Goal: Find specific page/section: Find specific page/section

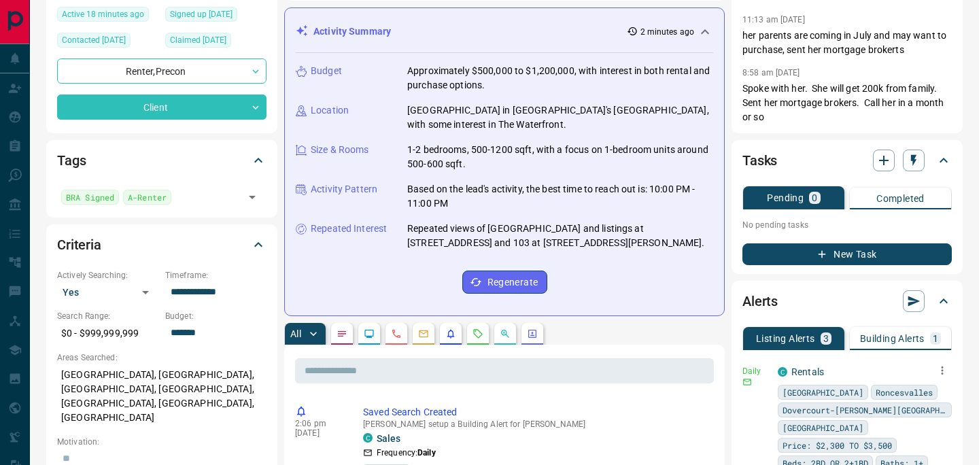
scroll to position [55, 0]
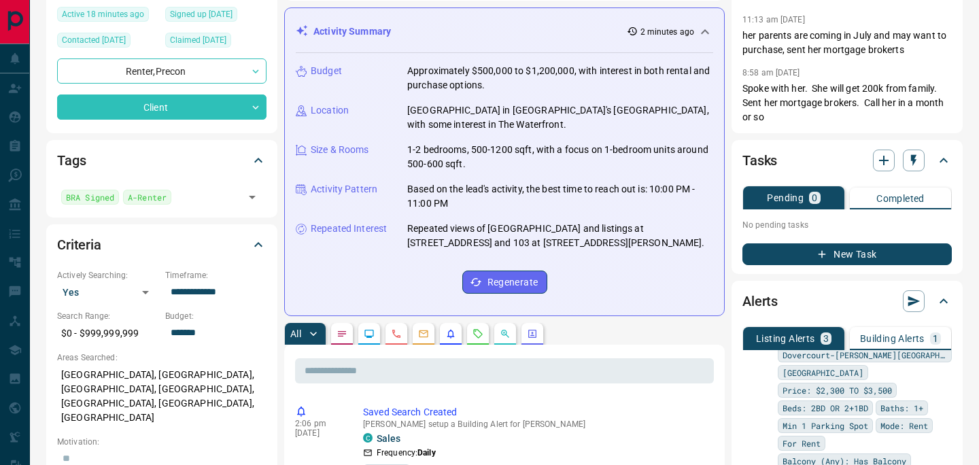
click at [870, 335] on p "Building Alerts" at bounding box center [892, 339] width 65 height 10
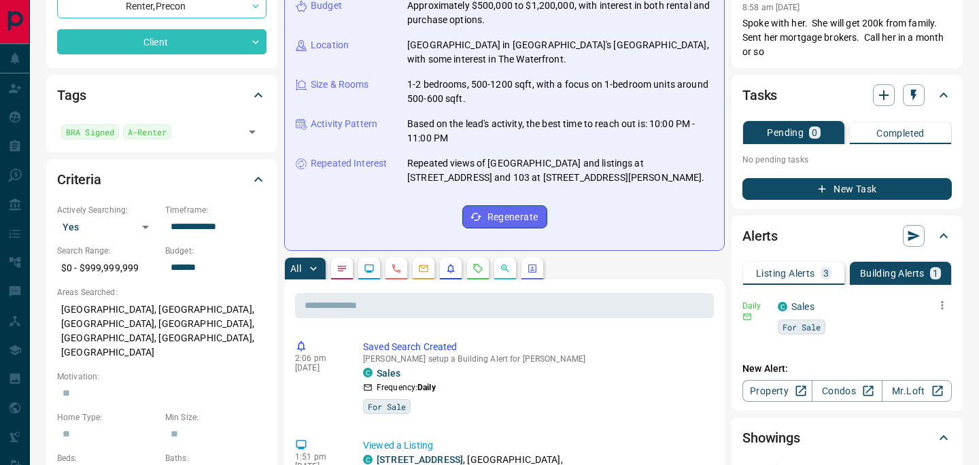
scroll to position [244, 0]
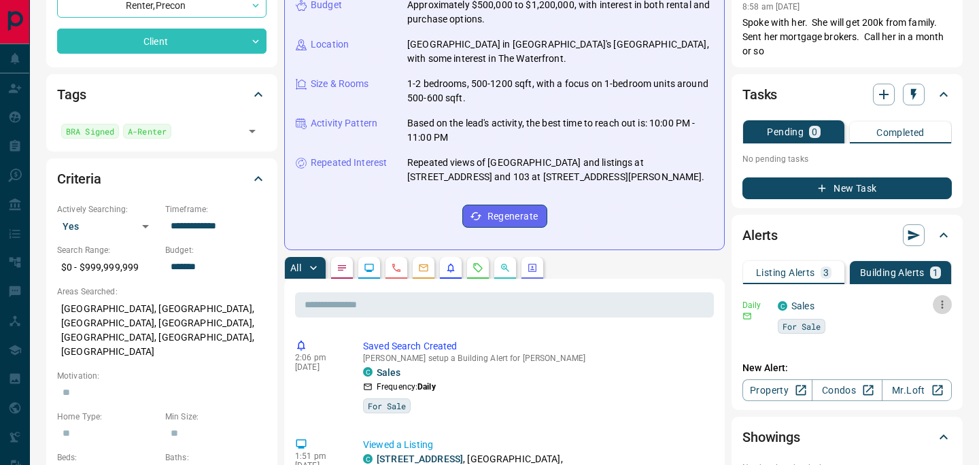
click at [942, 303] on icon "button" at bounding box center [942, 304] width 12 height 12
click at [874, 338] on div at bounding box center [489, 232] width 979 height 465
click at [804, 305] on link "Sales" at bounding box center [802, 306] width 23 height 11
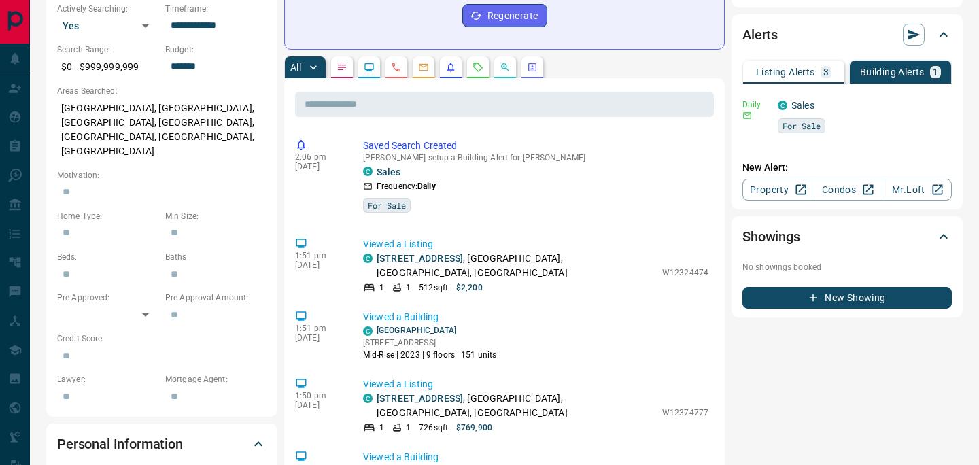
scroll to position [446, 0]
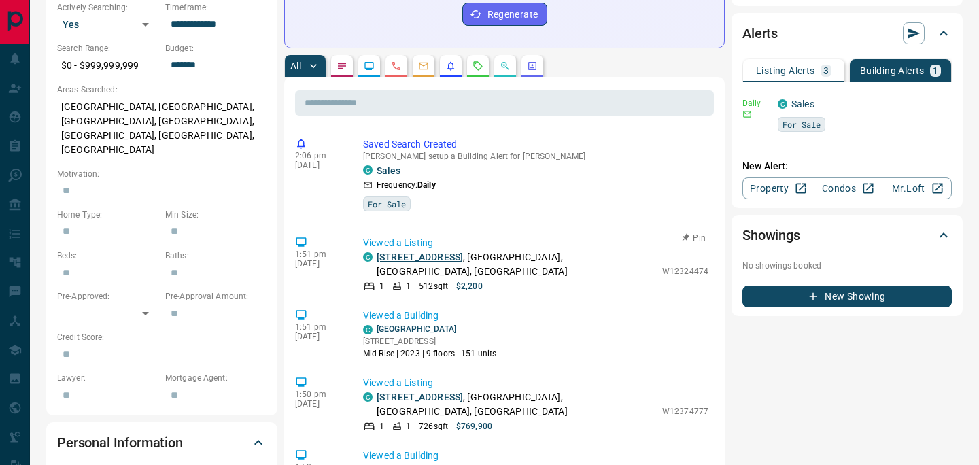
click at [454, 255] on link "703 - 2720 Dundas Street W" at bounding box center [420, 257] width 86 height 11
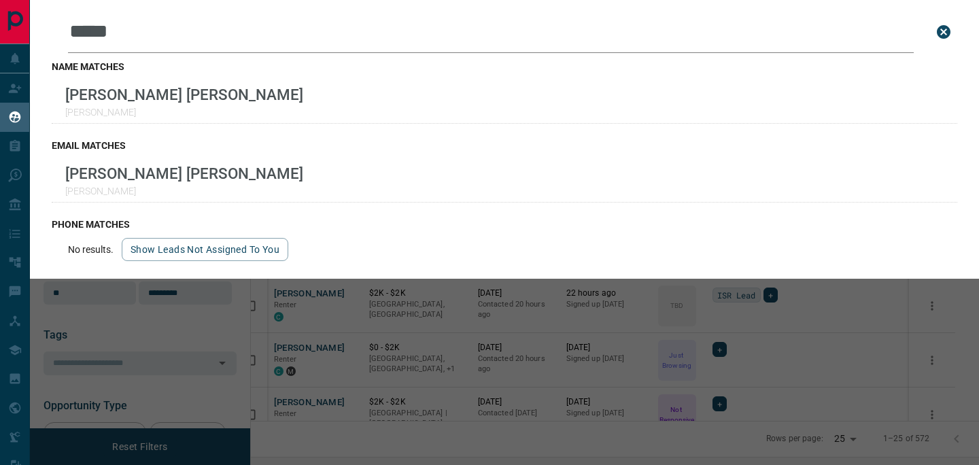
scroll to position [343, 722]
click at [949, 34] on icon "close search bar" at bounding box center [944, 32] width 14 height 14
